Goal: Task Accomplishment & Management: Use online tool/utility

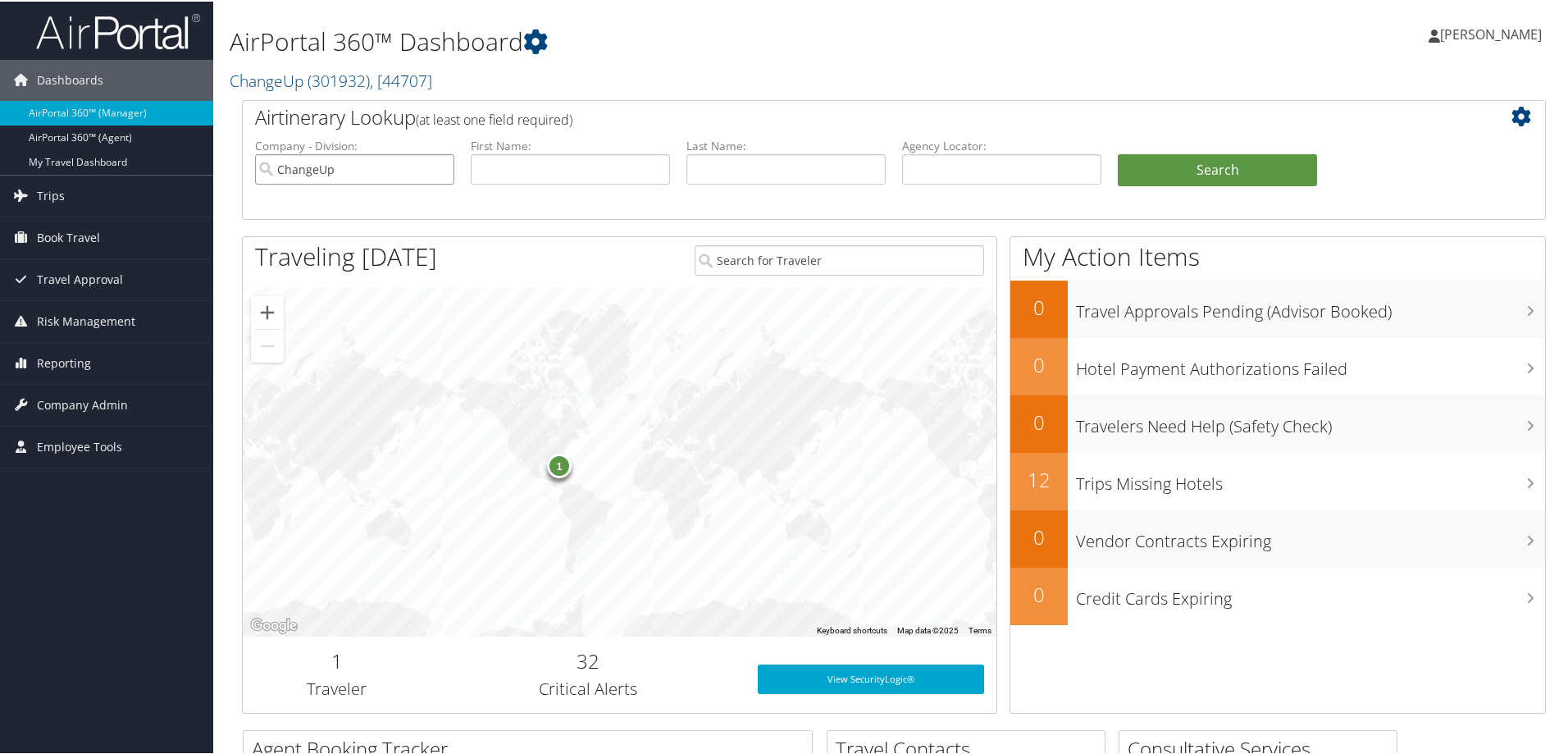
click at [440, 167] on input "ChangeUp" at bounding box center [354, 167] width 199 height 31
click at [81, 358] on span "Reporting" at bounding box center [64, 361] width 54 height 41
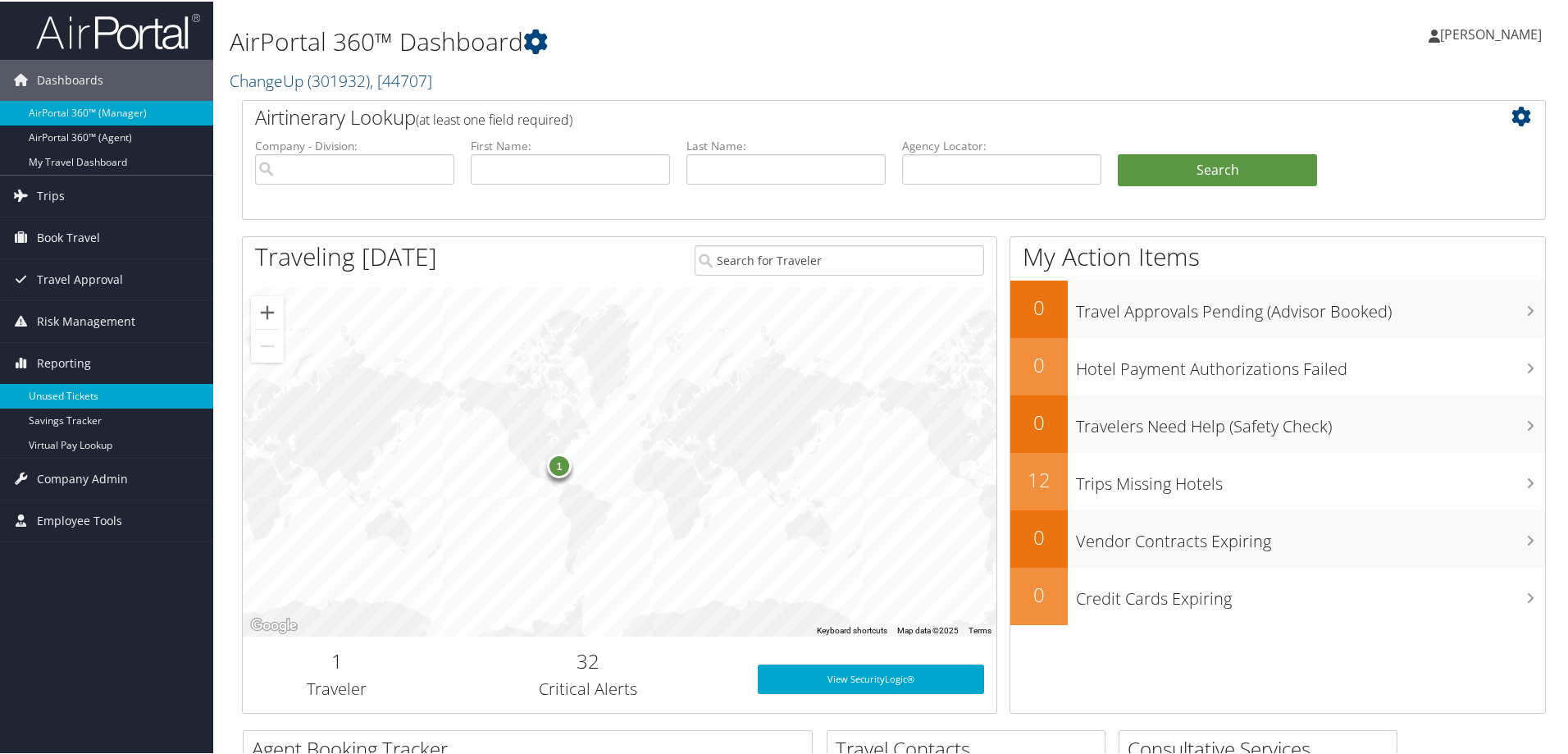
click at [73, 388] on link "Unused Tickets" at bounding box center [106, 395] width 213 height 25
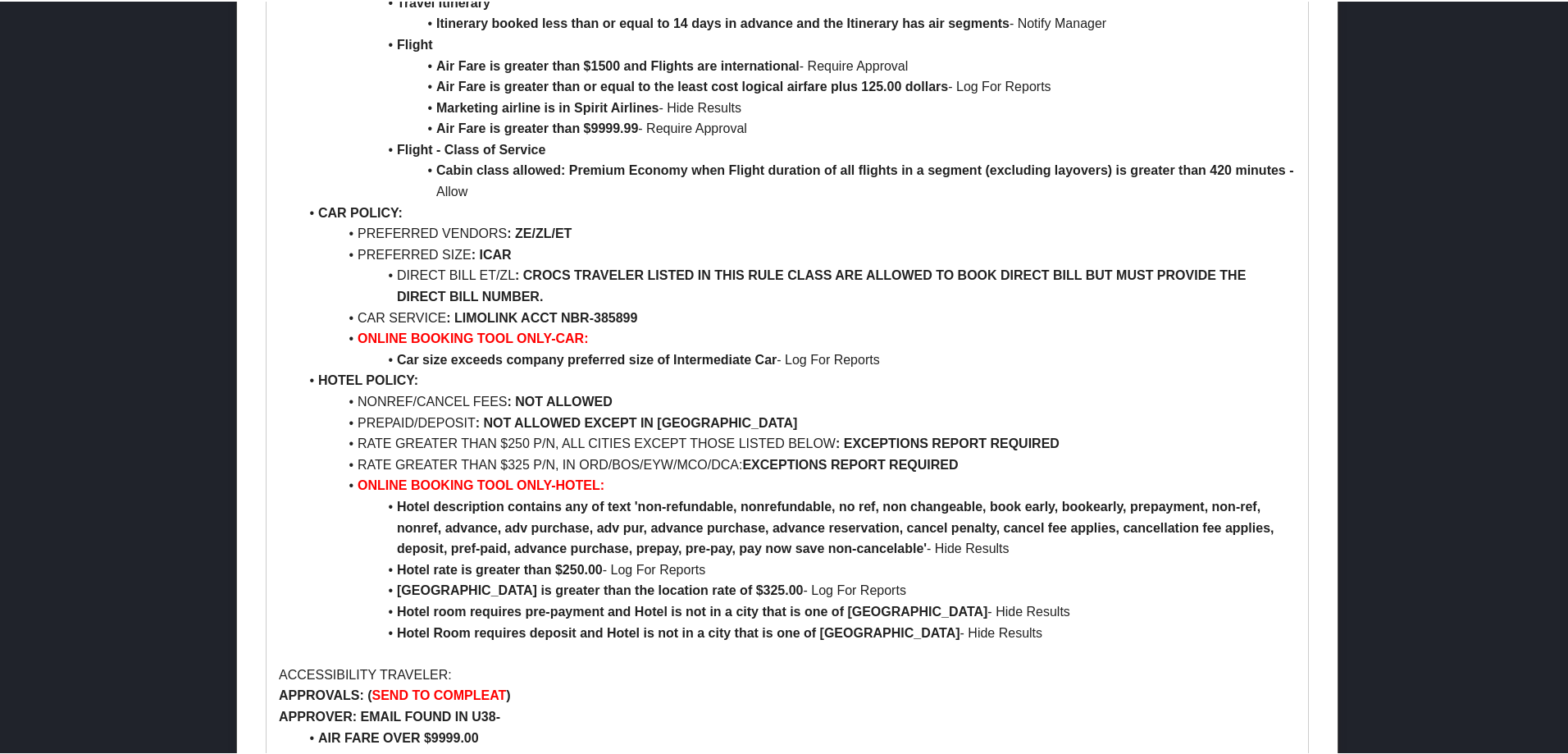
scroll to position [3692, 0]
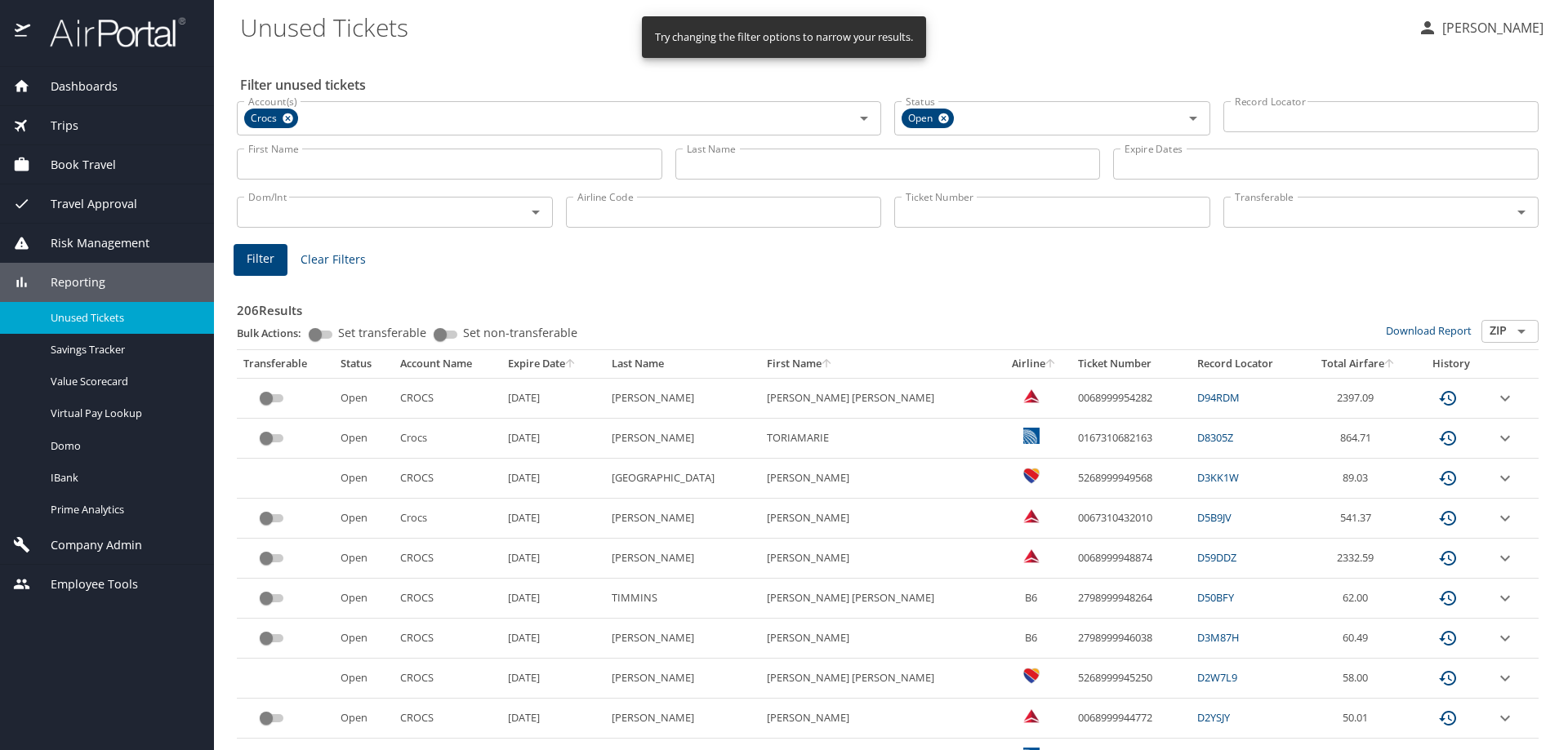
click at [974, 160] on input "Last Name" at bounding box center [888, 164] width 426 height 31
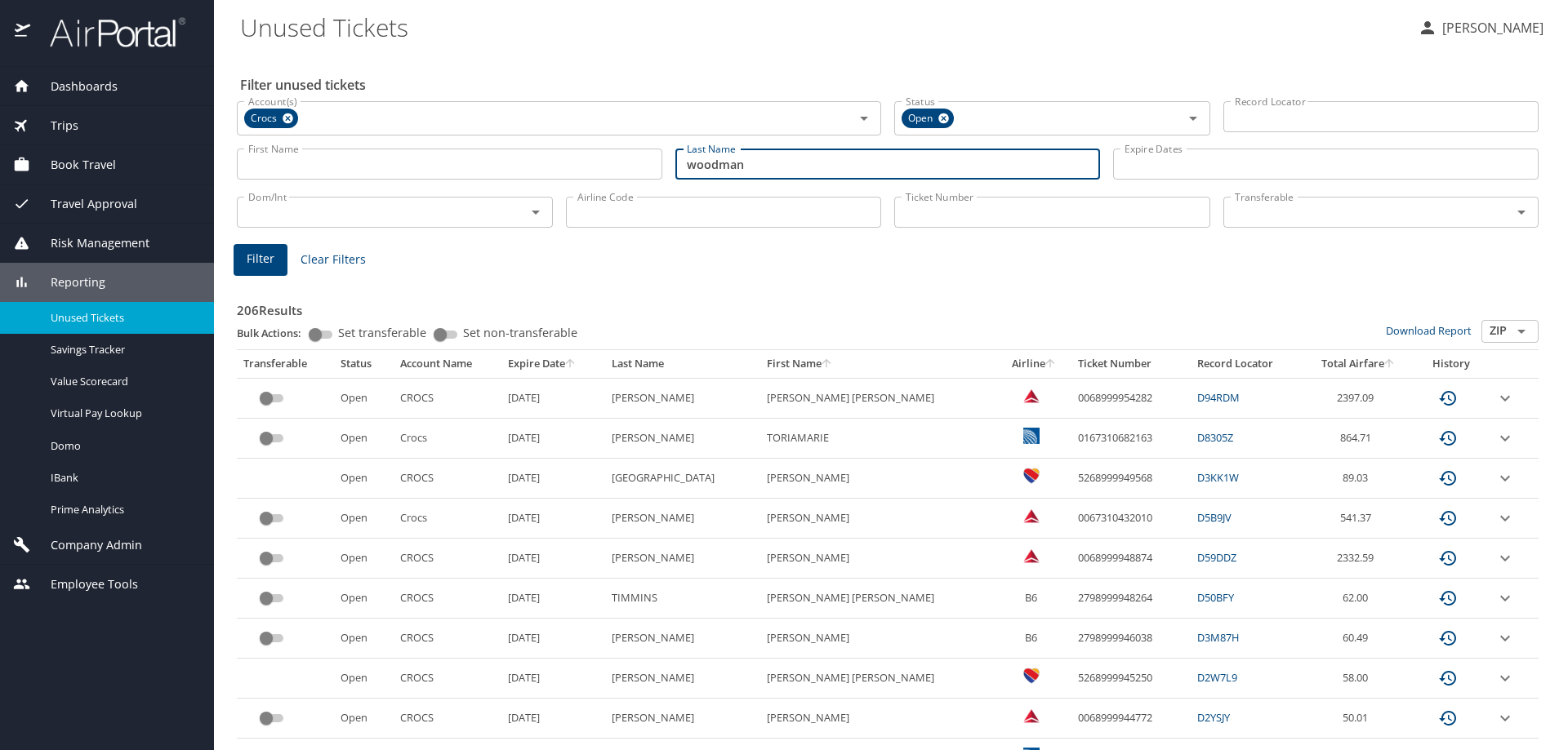
type input "woodman"
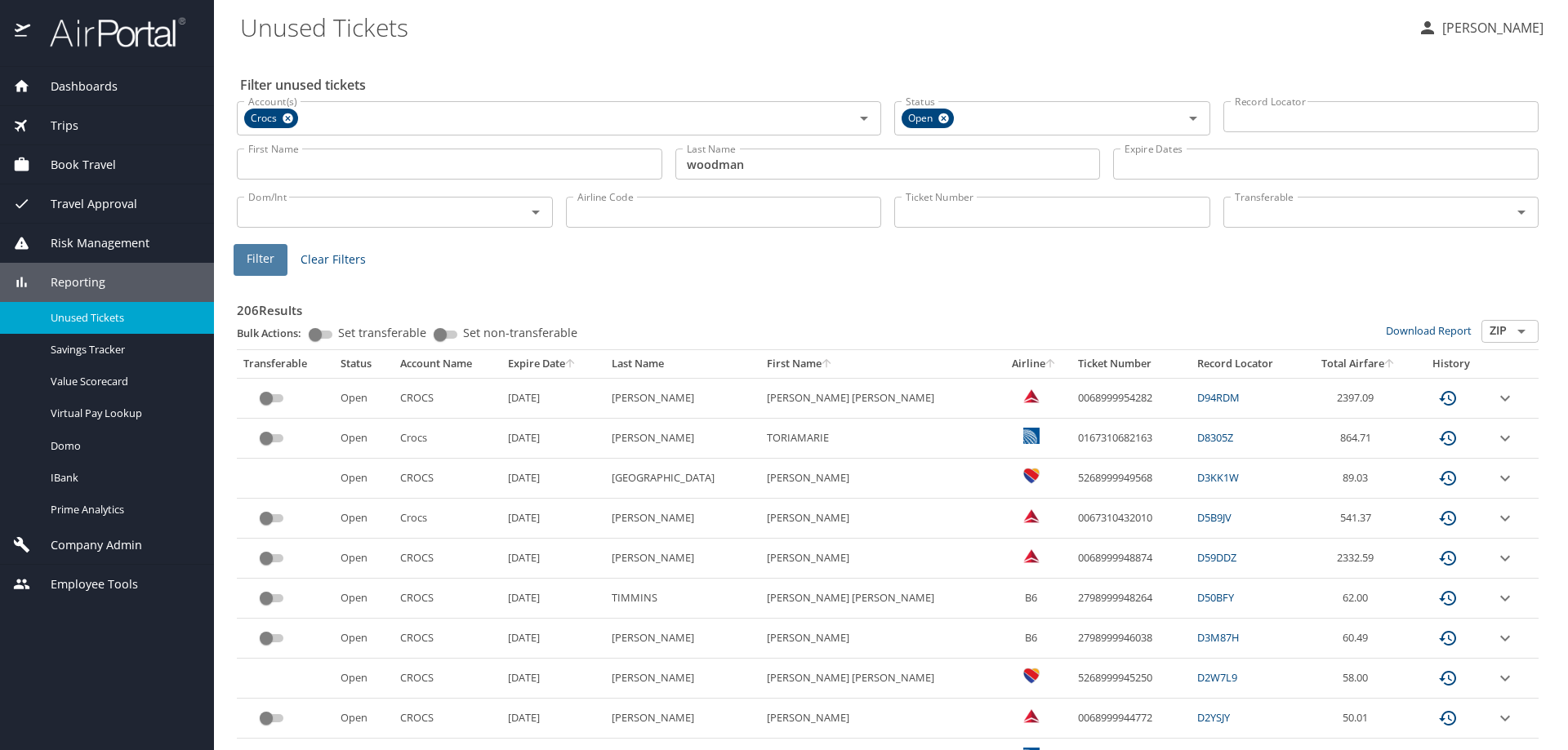
click at [272, 256] on span "Filter" at bounding box center [261, 258] width 28 height 20
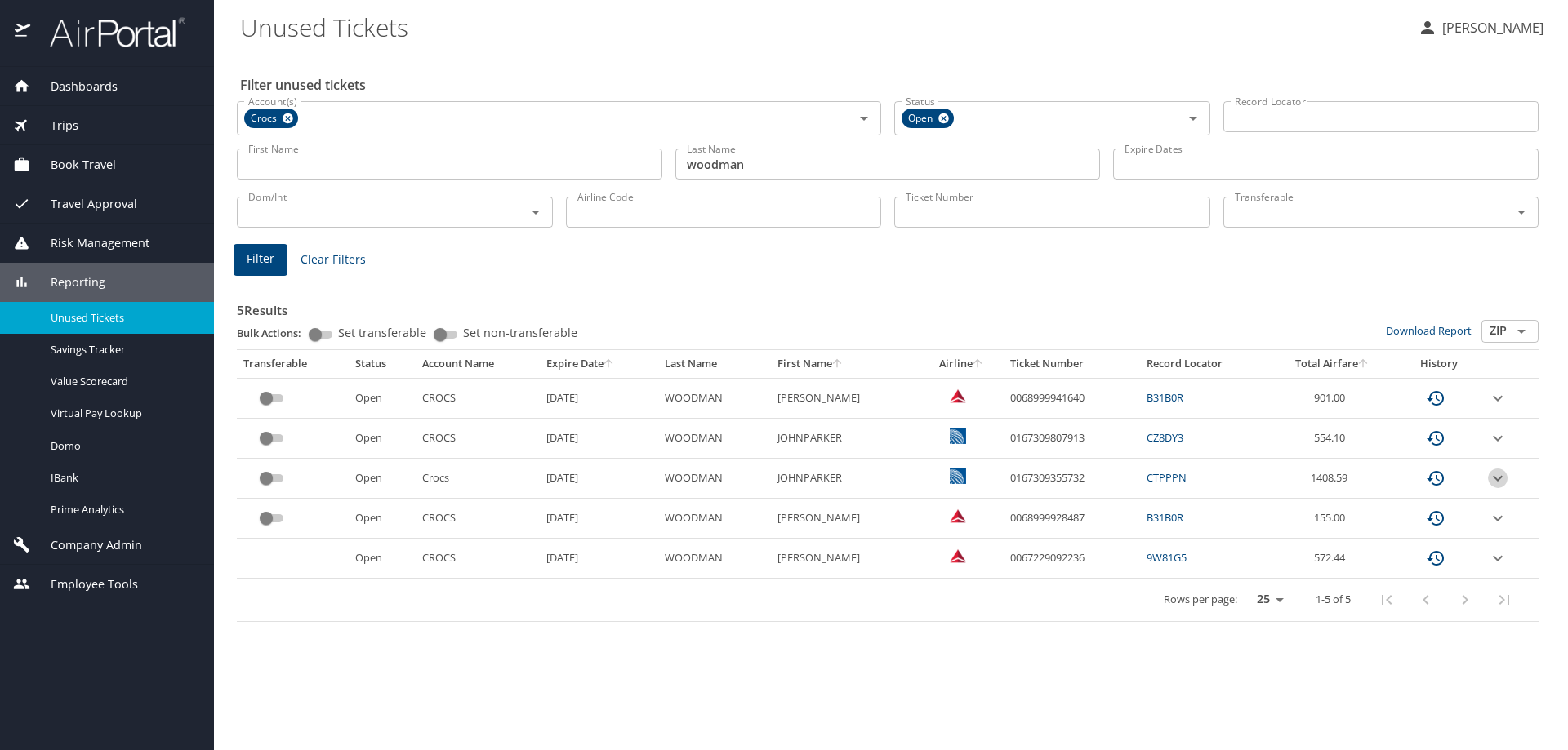
click at [1504, 477] on icon "expand row" at bounding box center [1497, 478] width 19 height 19
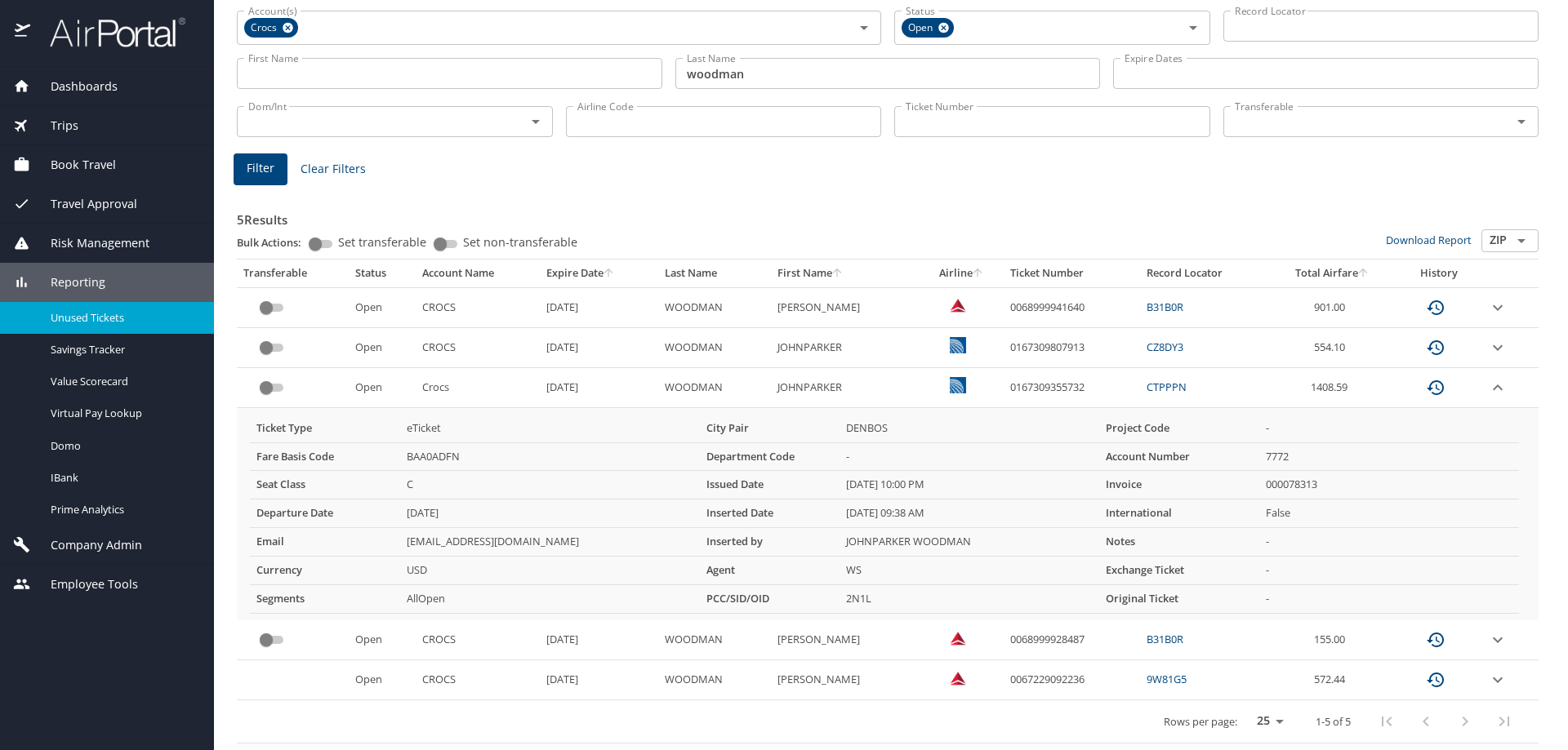
scroll to position [9, 0]
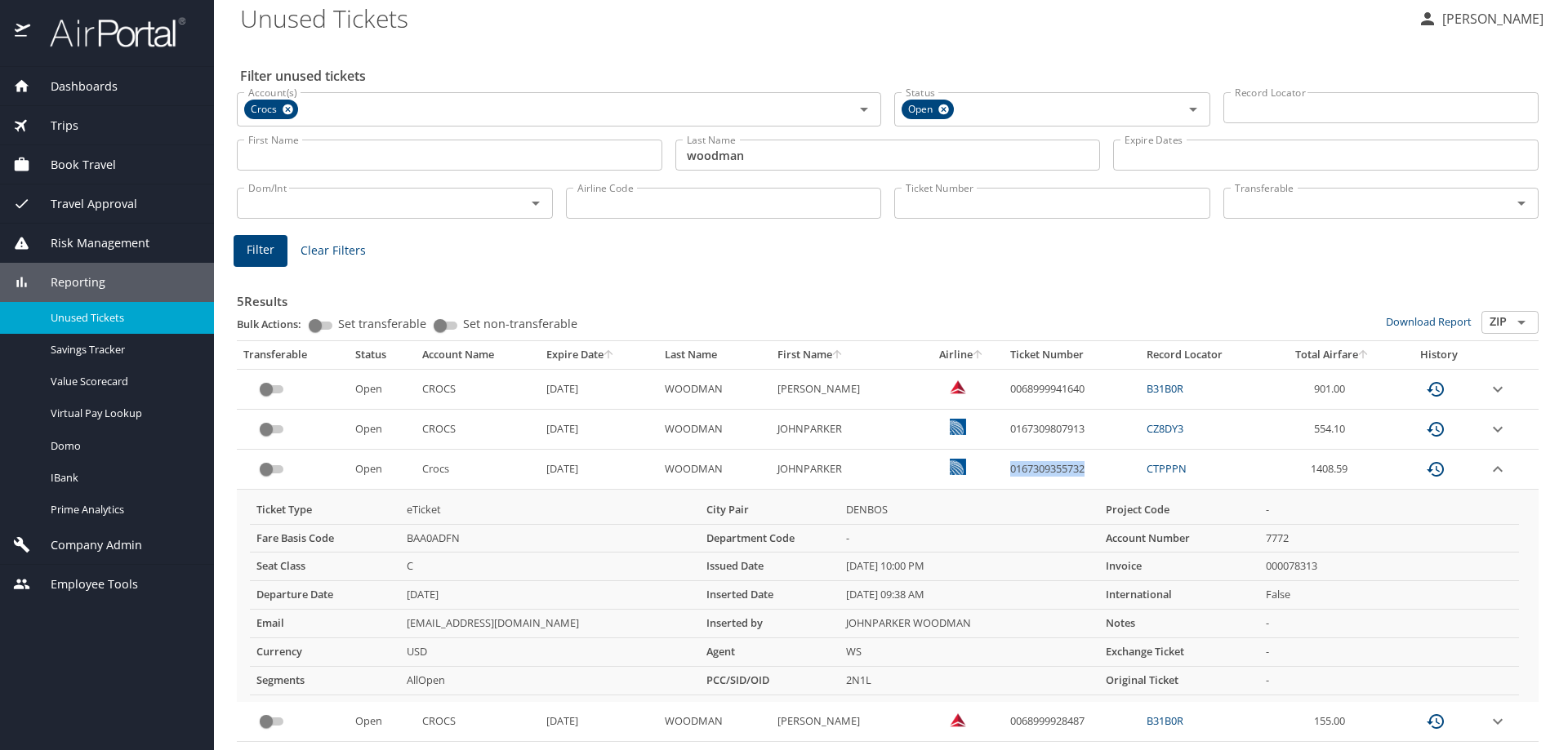
drag, startPoint x: 1088, startPoint y: 468, endPoint x: 993, endPoint y: 475, distance: 95.3
click at [1003, 475] on td "0167309355732" at bounding box center [1072, 470] width 136 height 40
copy td "0167309355732"
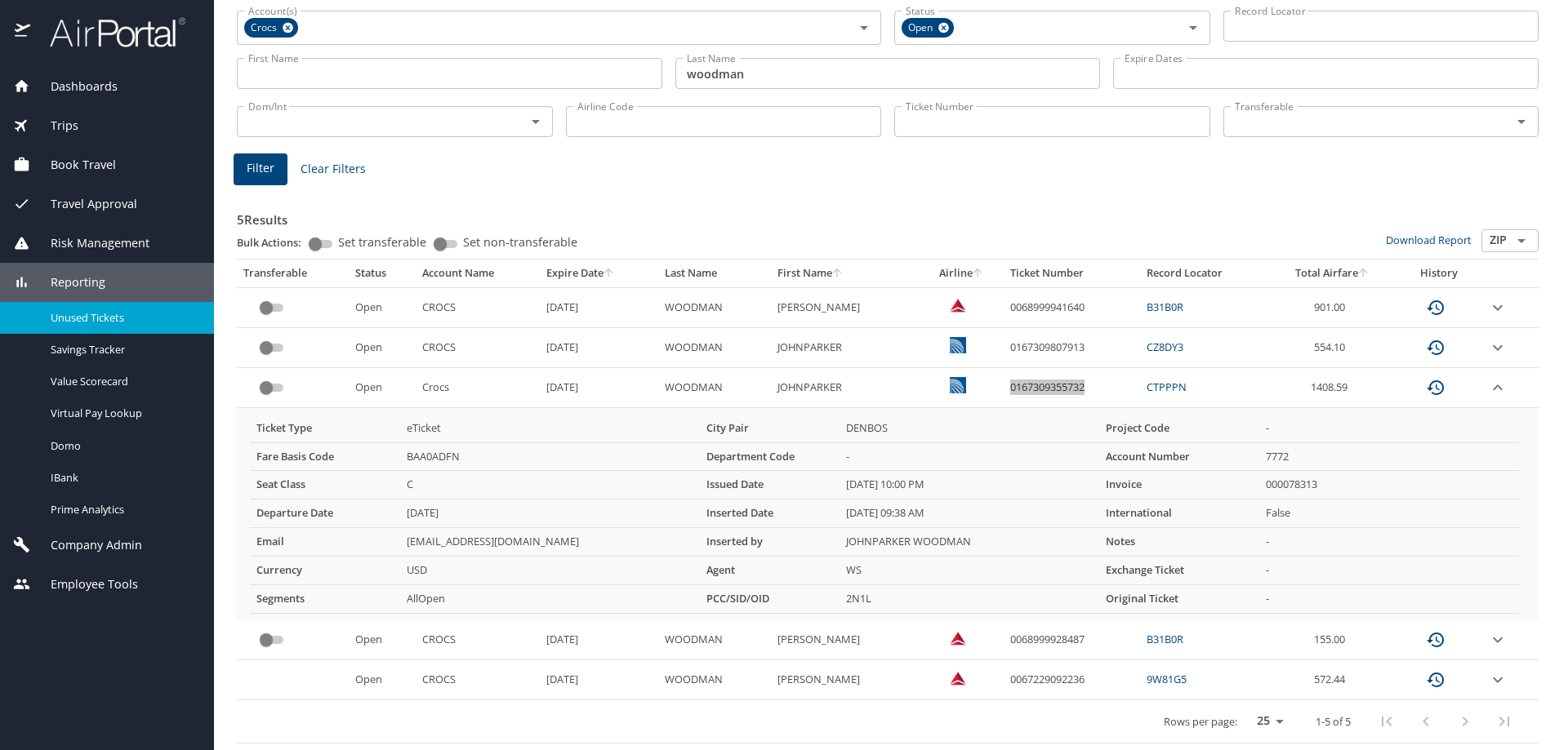
scroll to position [0, 0]
